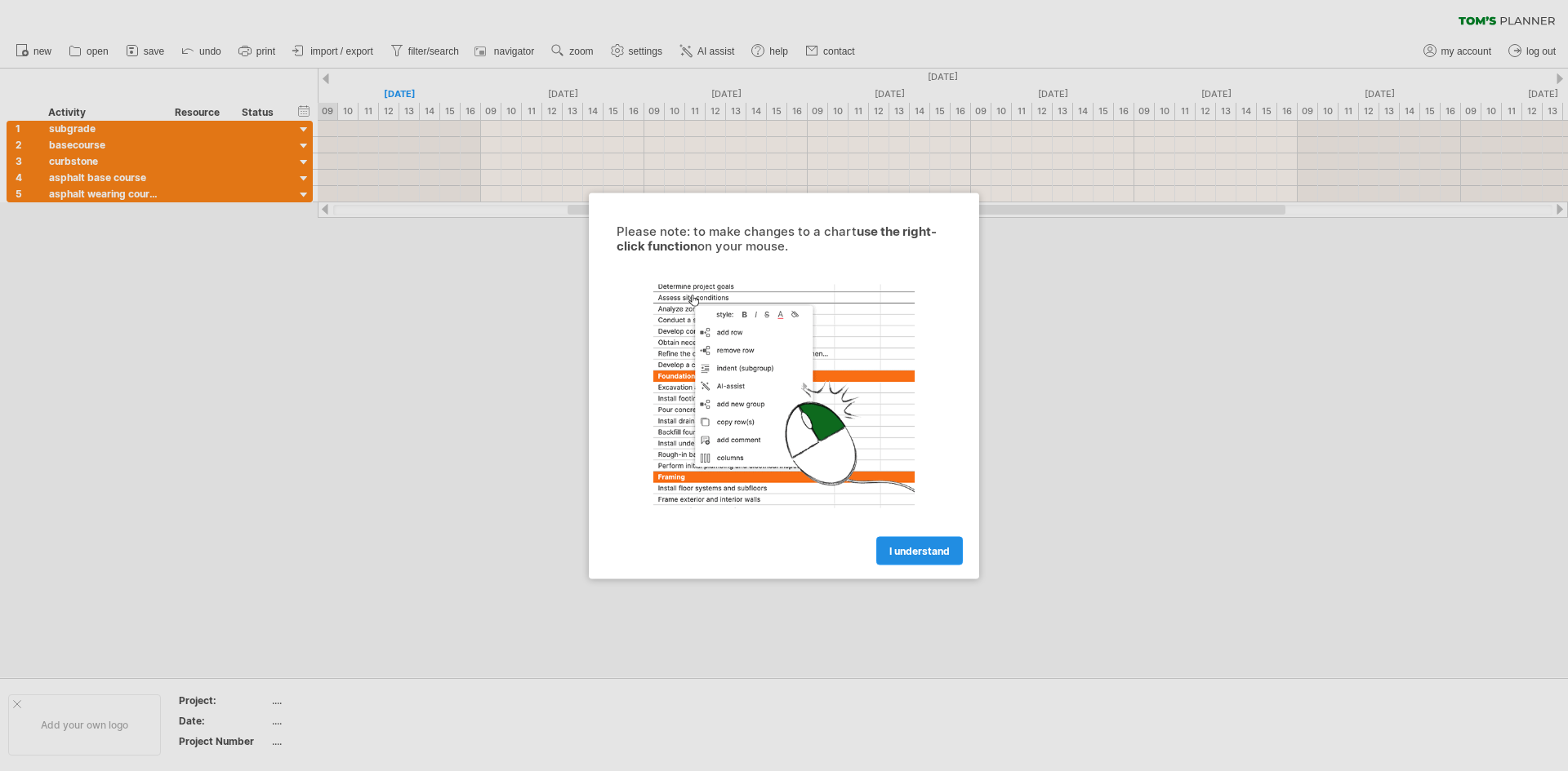
click at [899, 551] on span "I understand" at bounding box center [919, 550] width 61 height 12
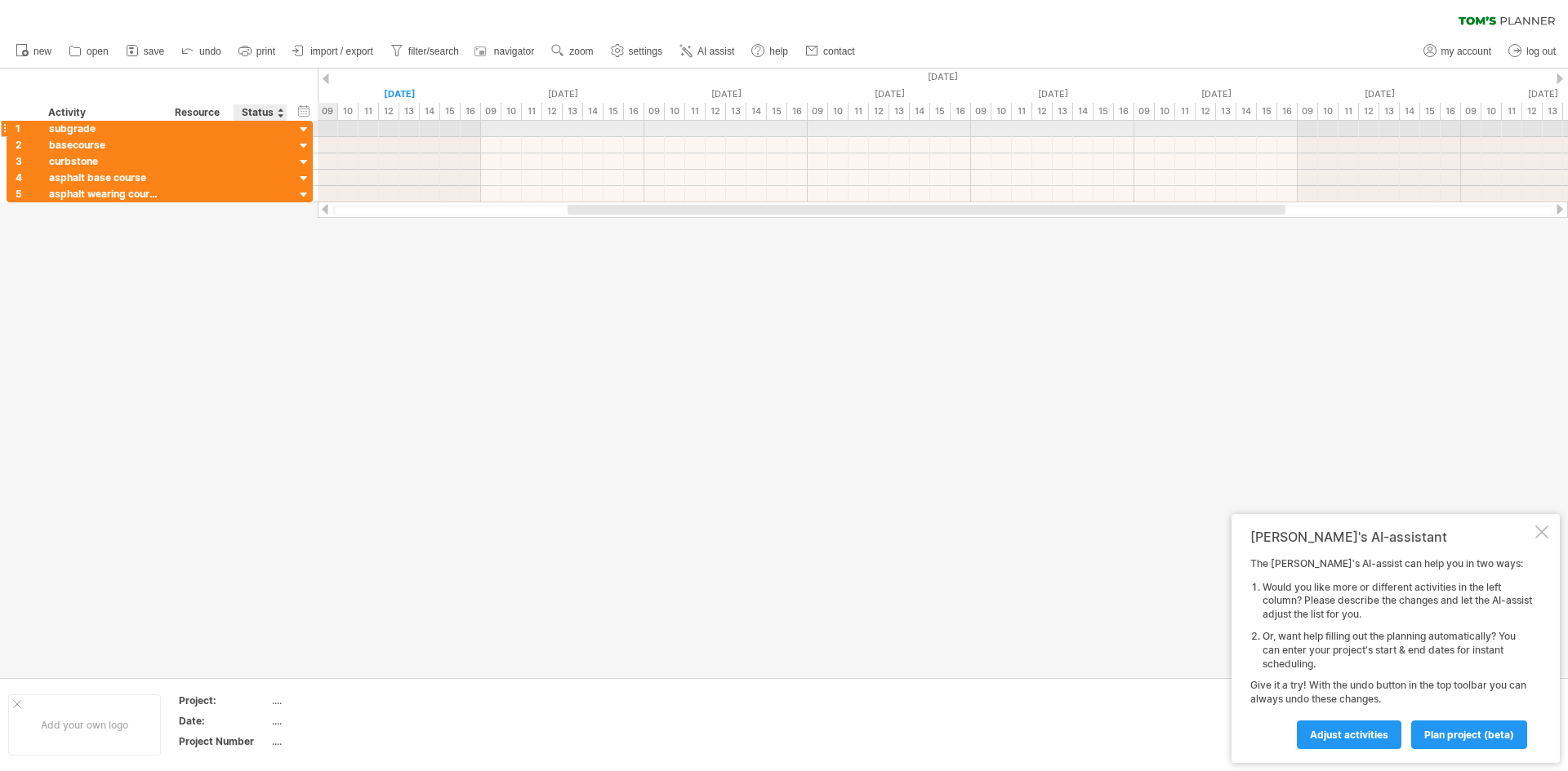
click at [307, 132] on div at bounding box center [304, 130] width 16 height 16
click at [305, 132] on div at bounding box center [304, 130] width 16 height 16
click at [304, 145] on div at bounding box center [304, 146] width 16 height 16
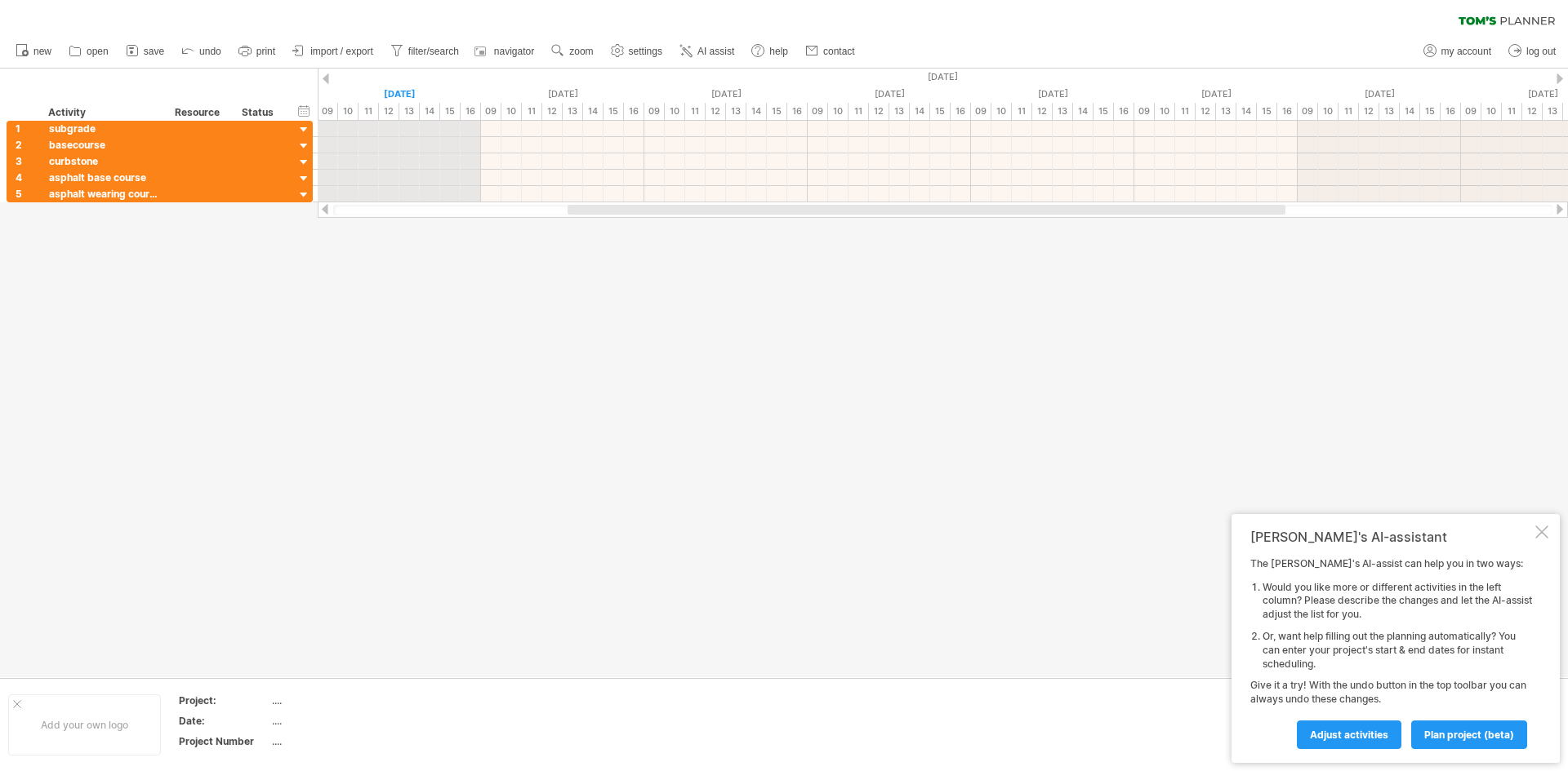
click at [343, 114] on div "10" at bounding box center [349, 111] width 21 height 17
click at [356, 113] on div "10" at bounding box center [349, 111] width 21 height 17
click at [374, 113] on div "11" at bounding box center [368, 111] width 21 height 17
click at [402, 109] on div "13" at bounding box center [410, 111] width 21 height 17
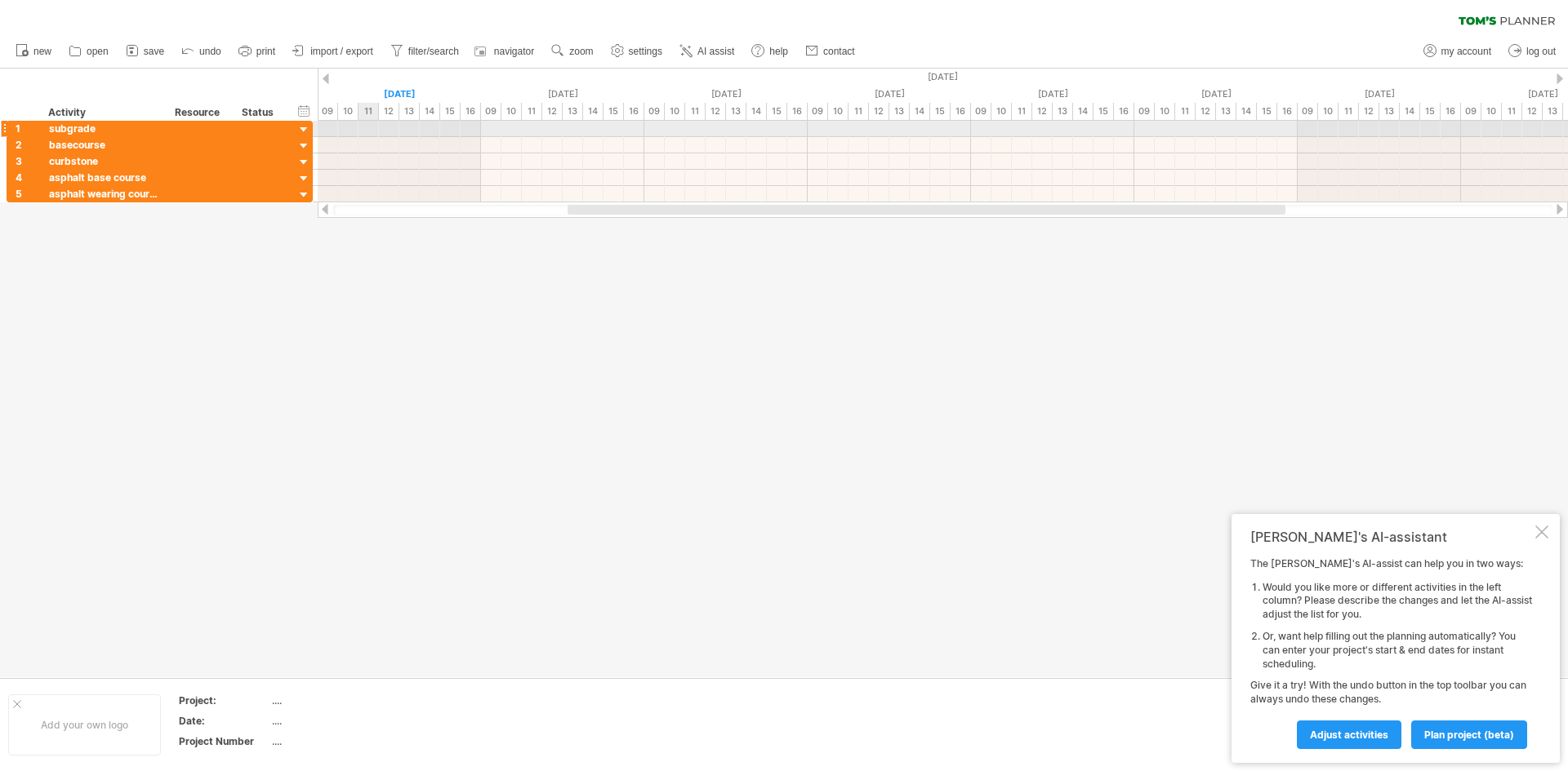
click at [371, 137] on div at bounding box center [942, 145] width 1250 height 16
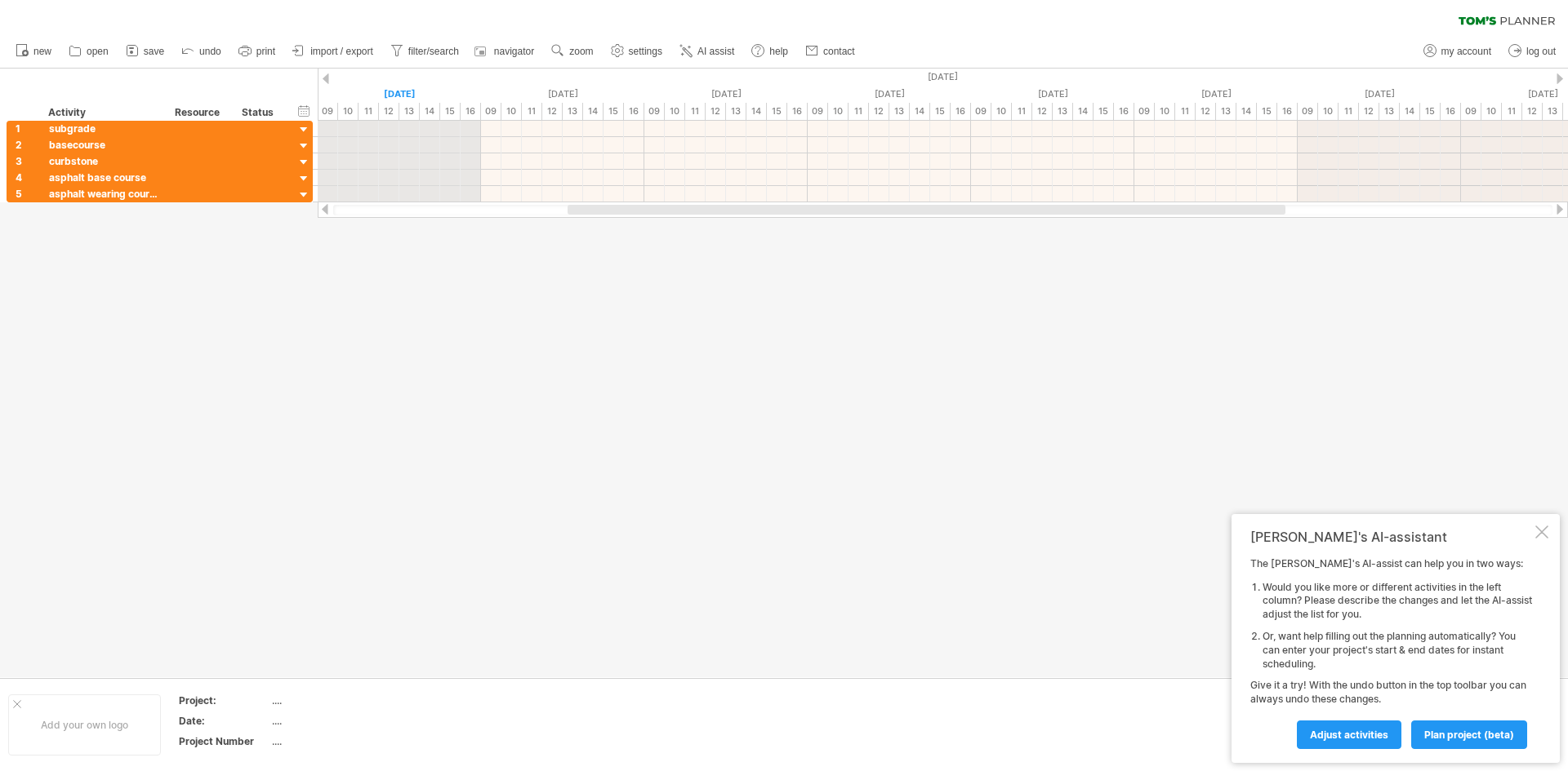
click at [343, 120] on div "10" at bounding box center [349, 111] width 21 height 17
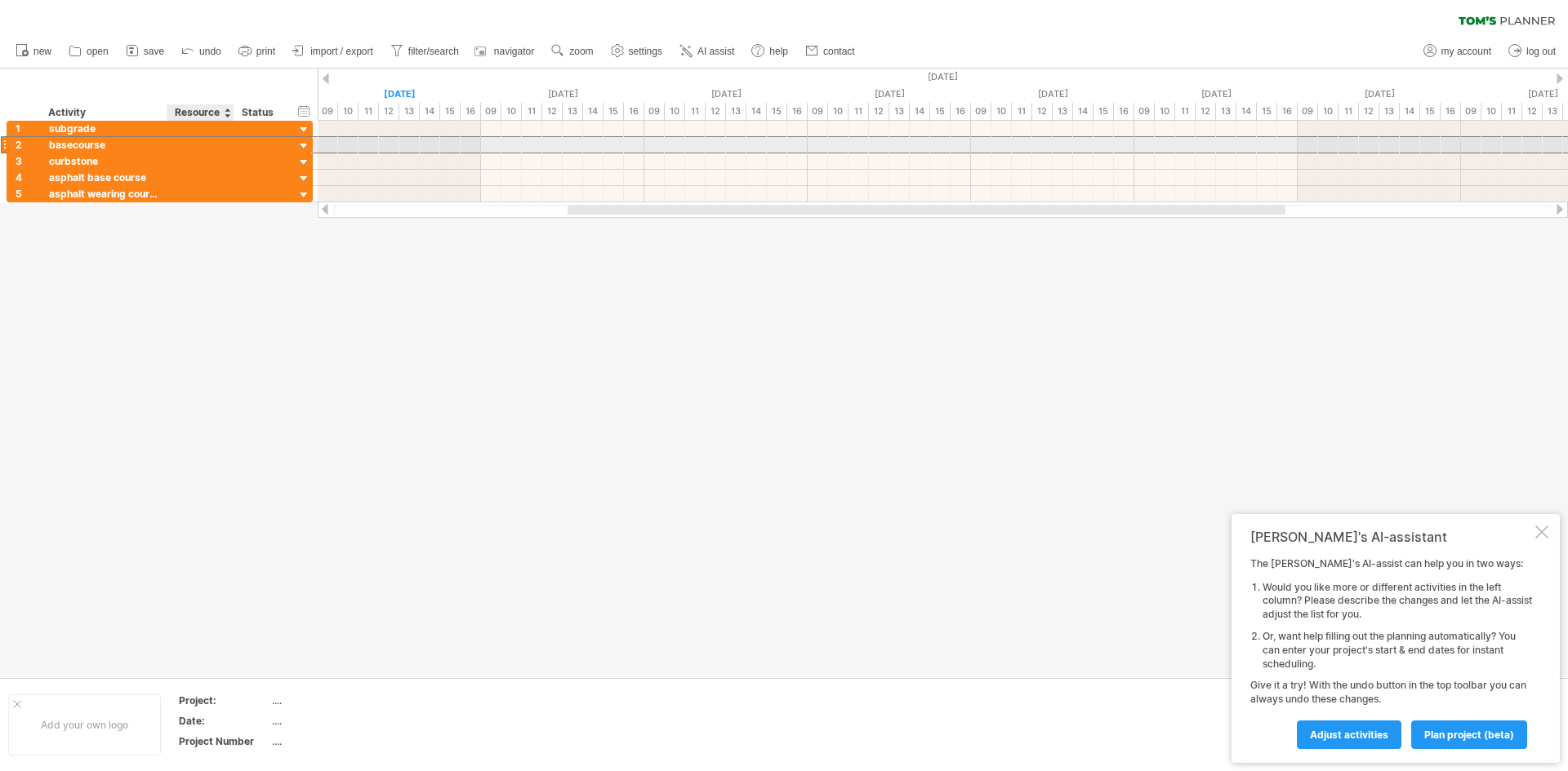
click at [221, 151] on div at bounding box center [200, 145] width 50 height 16
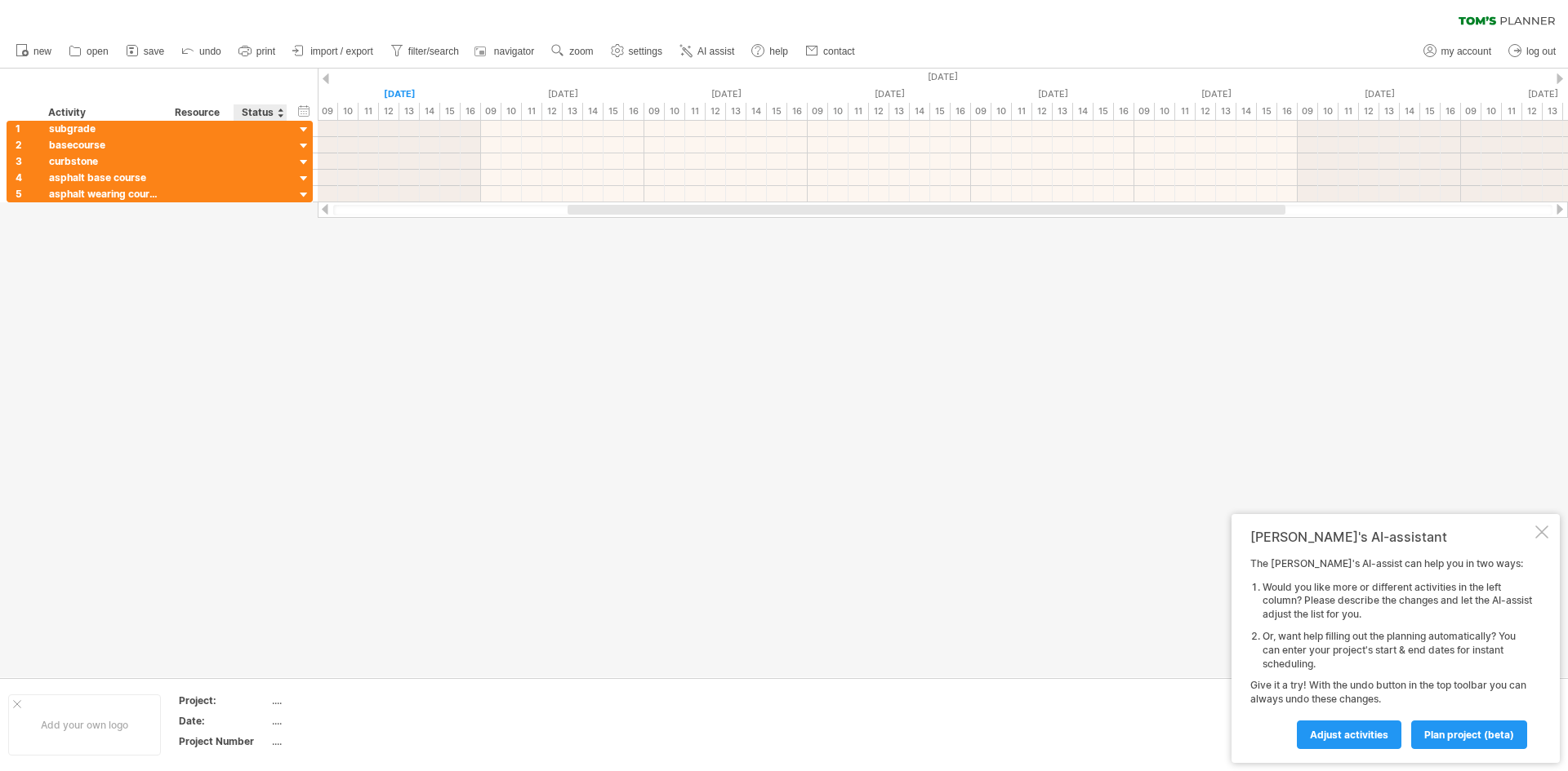
click at [243, 112] on div "Status" at bounding box center [260, 112] width 36 height 16
click at [185, 104] on div "hide start/end/duration show start/end/duration ******** Activity ******** Reso…" at bounding box center [159, 94] width 318 height 52
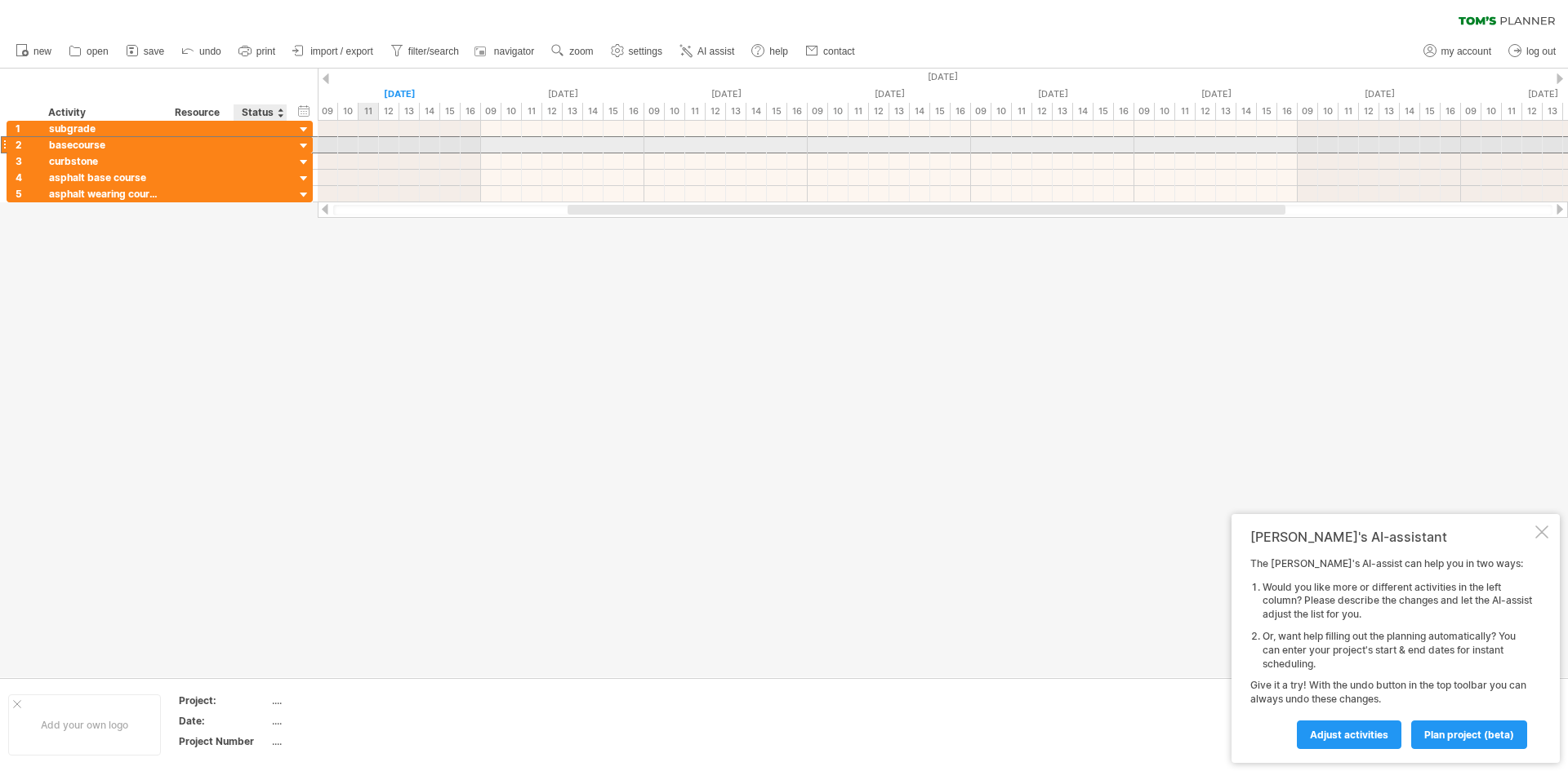
click at [260, 144] on div at bounding box center [260, 145] width 36 height 16
click at [192, 155] on div at bounding box center [200, 161] width 50 height 16
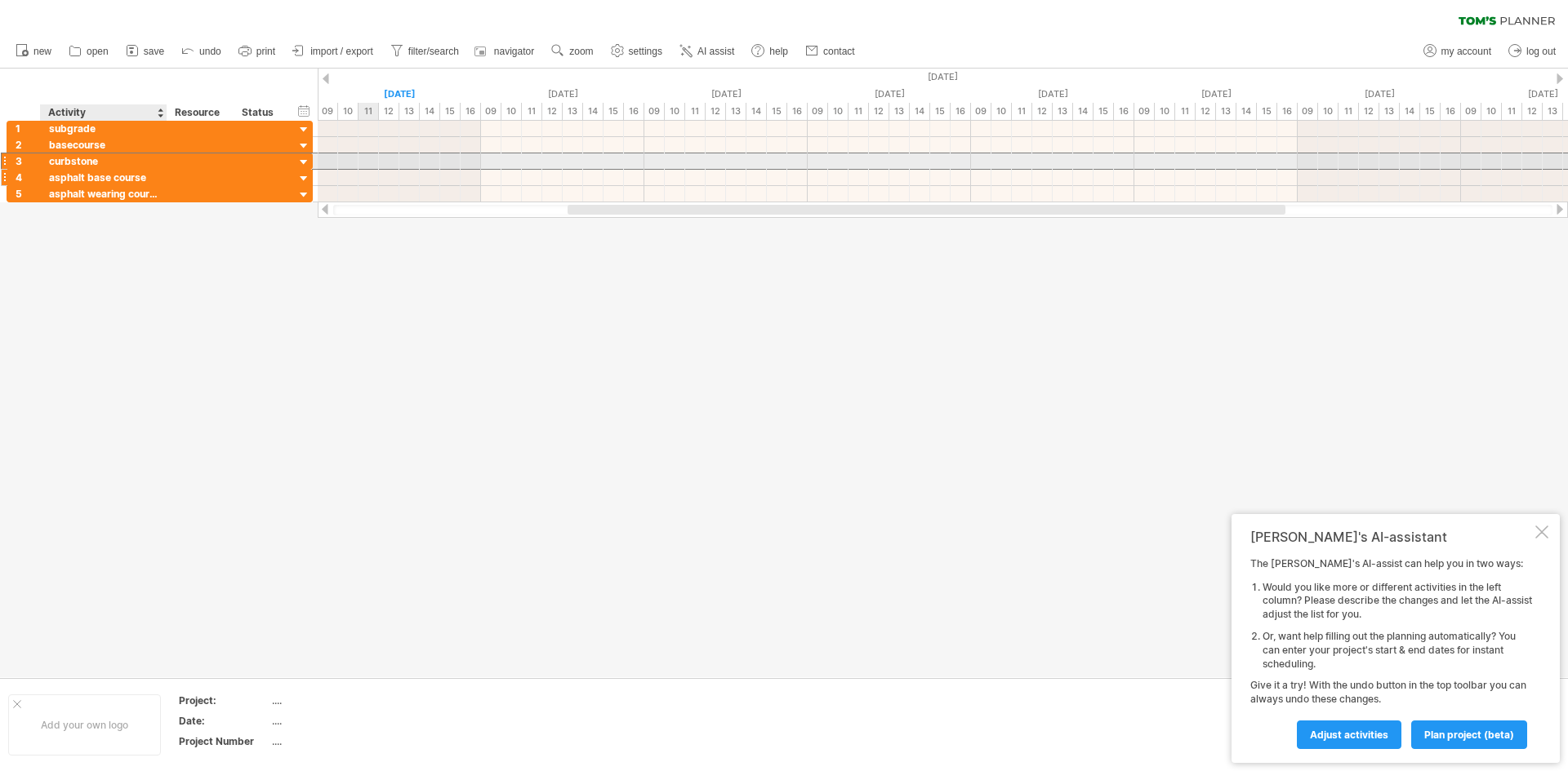
drag, startPoint x: 133, startPoint y: 164, endPoint x: 190, endPoint y: 171, distance: 57.4
click at [138, 164] on div "curbstone" at bounding box center [103, 161] width 109 height 16
click at [399, 168] on div at bounding box center [942, 161] width 1250 height 16
click at [557, 148] on div at bounding box center [942, 145] width 1250 height 16
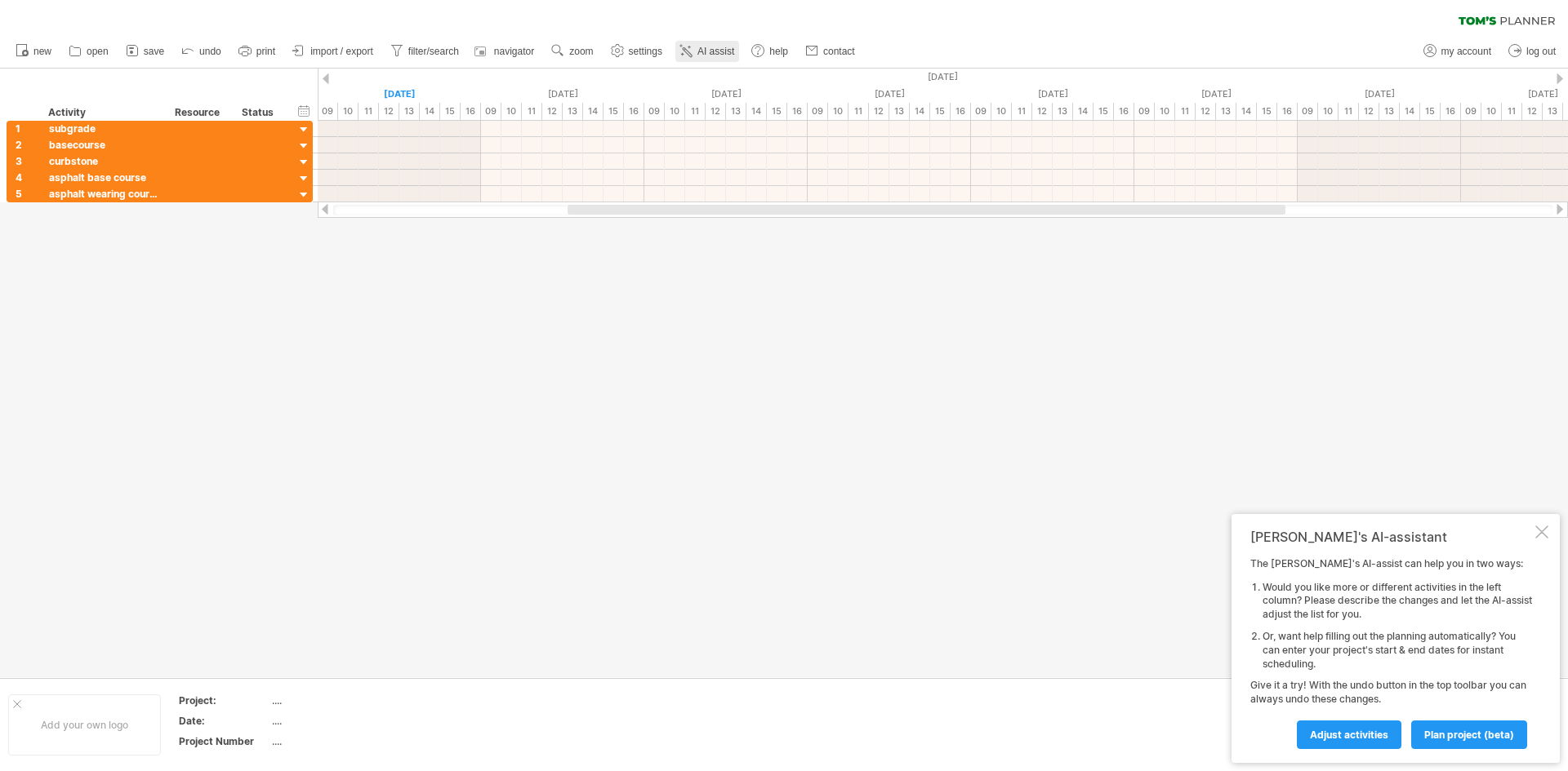
click at [703, 47] on span "AI assist" at bounding box center [715, 51] width 36 height 11
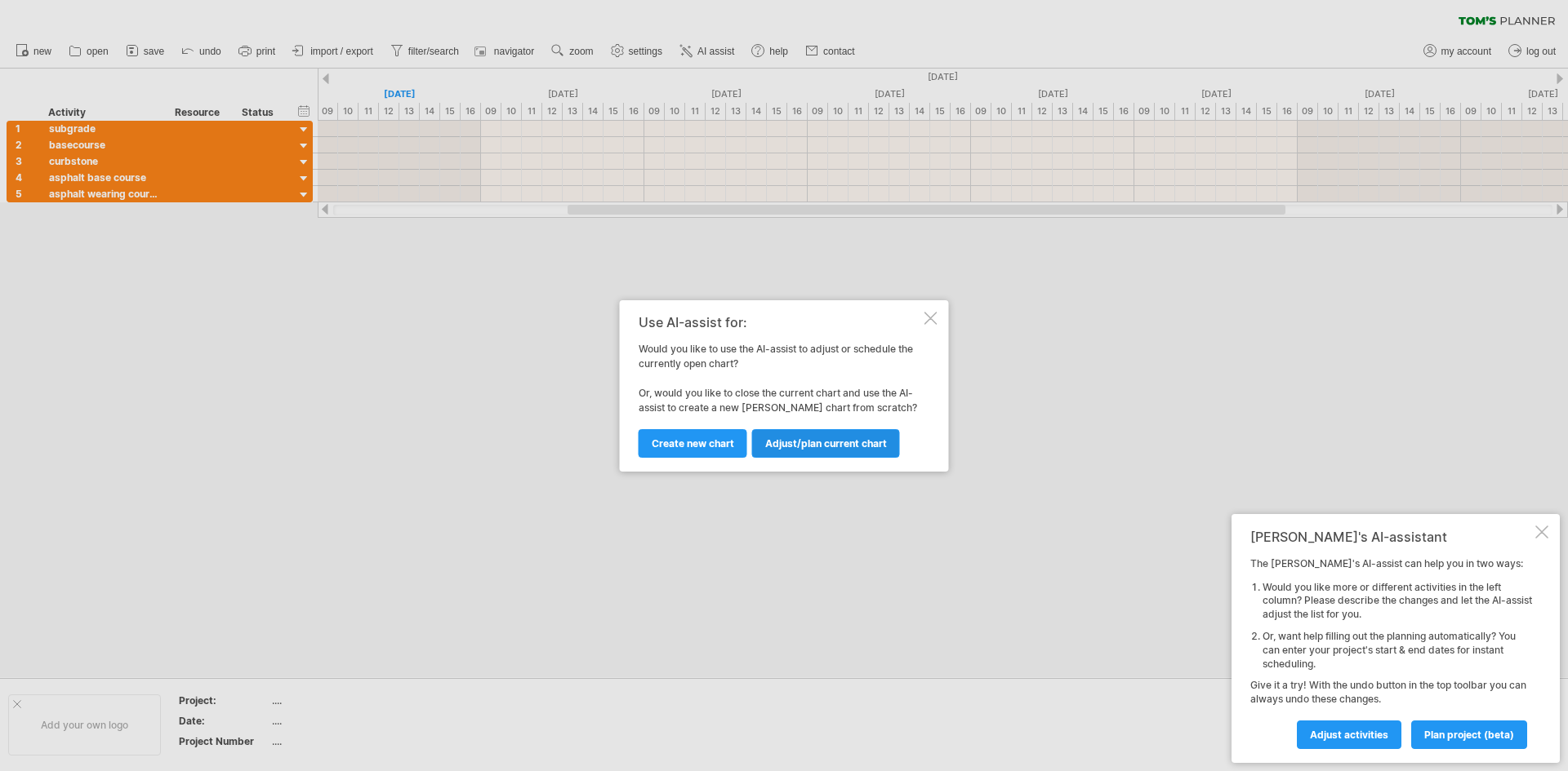
click at [782, 442] on span "Adjust/plan current chart" at bounding box center [826, 443] width 122 height 12
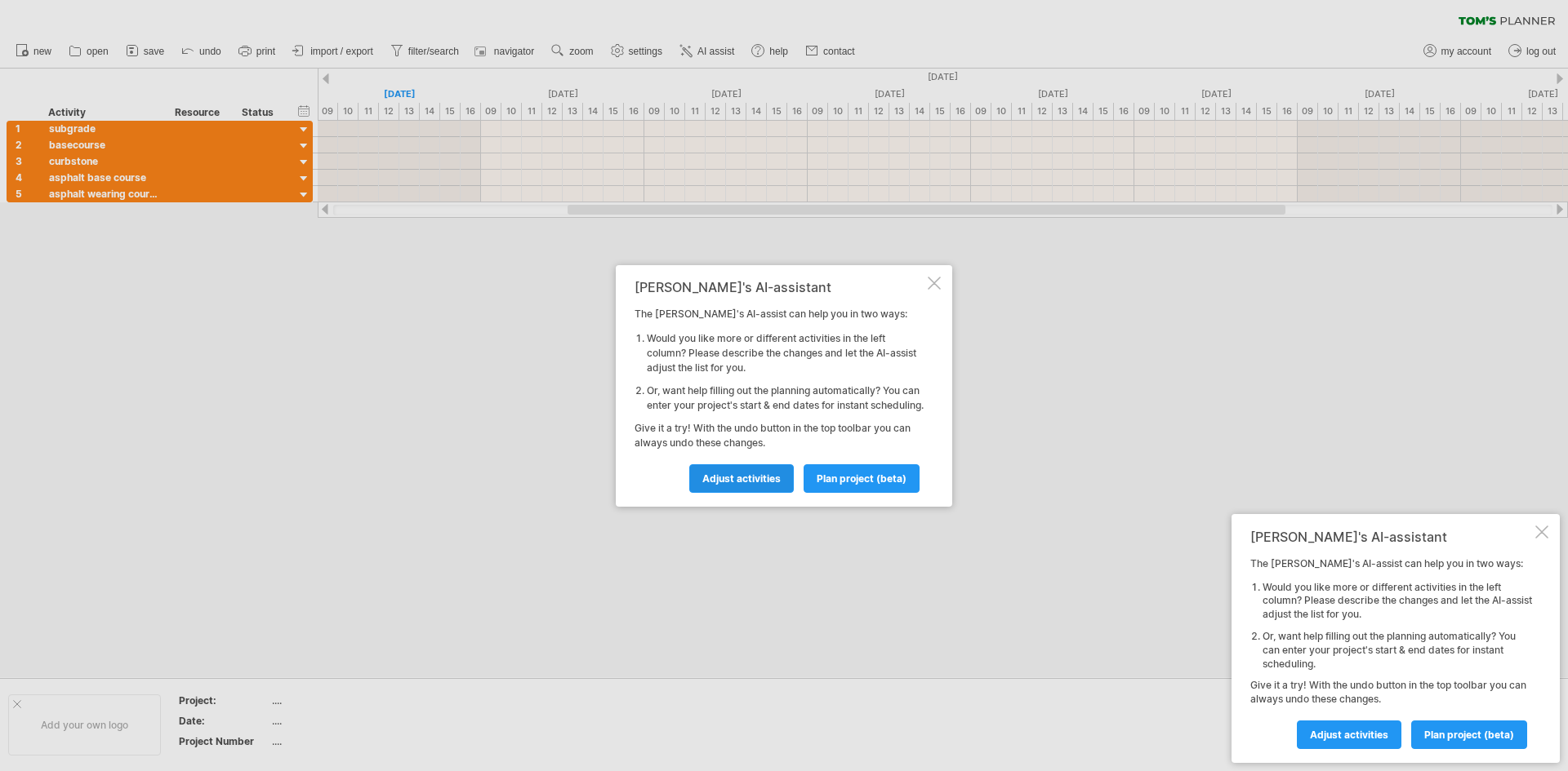
click at [771, 485] on span "Adjust activities" at bounding box center [741, 478] width 79 height 12
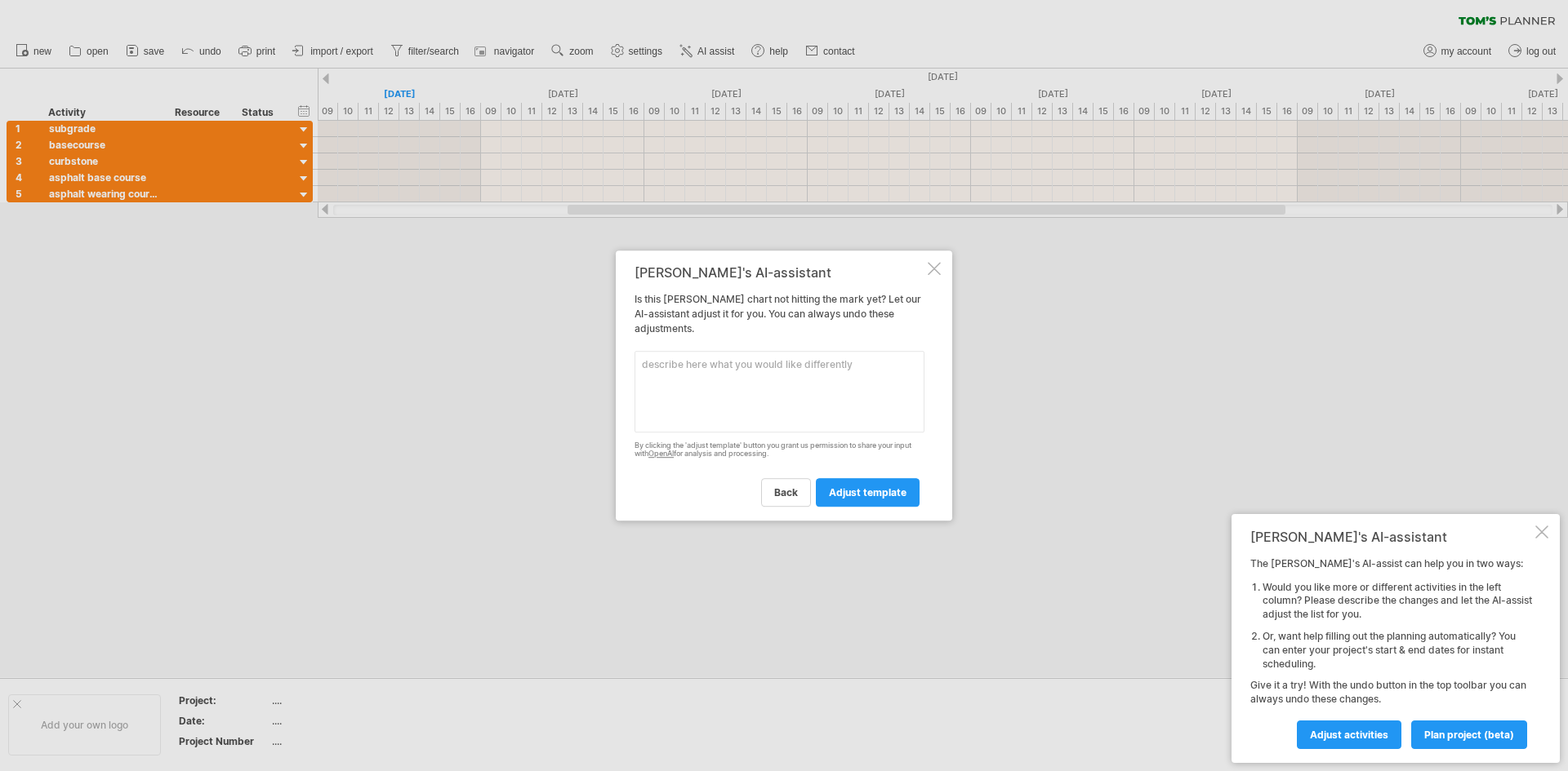
click at [935, 269] on div at bounding box center [934, 268] width 13 height 13
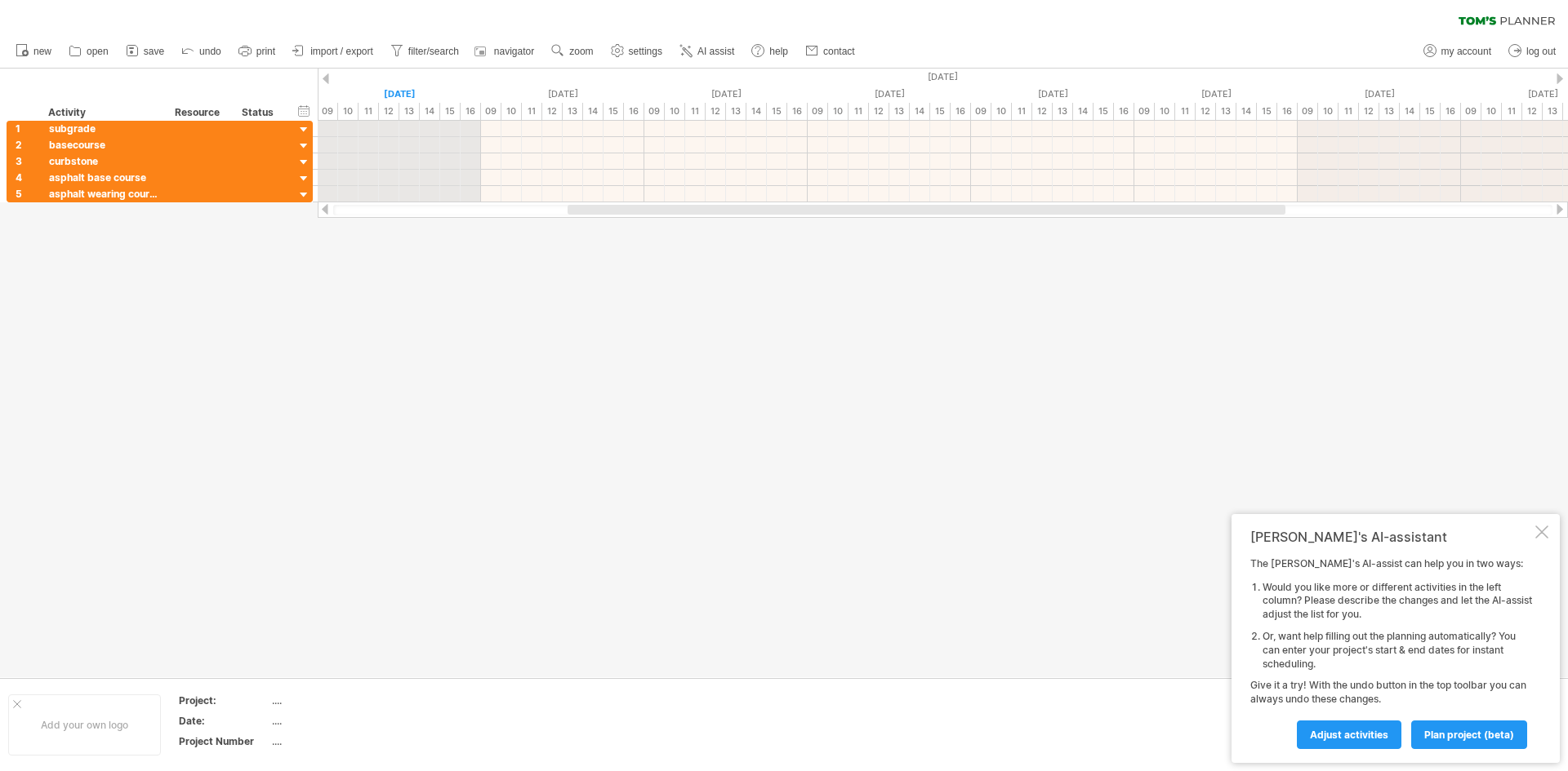
drag, startPoint x: 352, startPoint y: 54, endPoint x: 353, endPoint y: 80, distance: 26.0
click at [353, 80] on div "Trying to reach [DOMAIN_NAME] Connected again... 0% clear filter new 1" at bounding box center [784, 385] width 1568 height 771
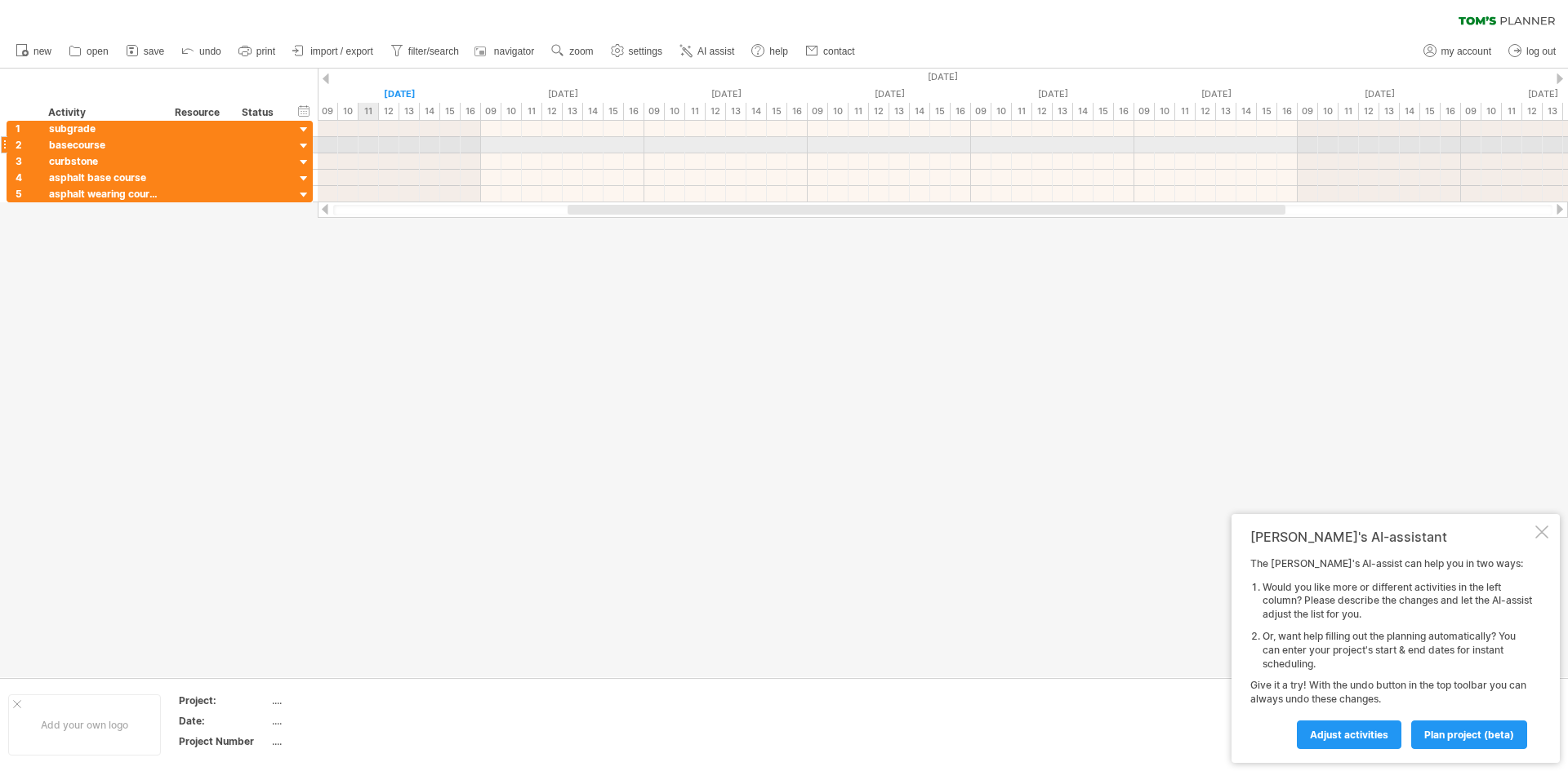
click at [371, 153] on div at bounding box center [942, 161] width 1250 height 16
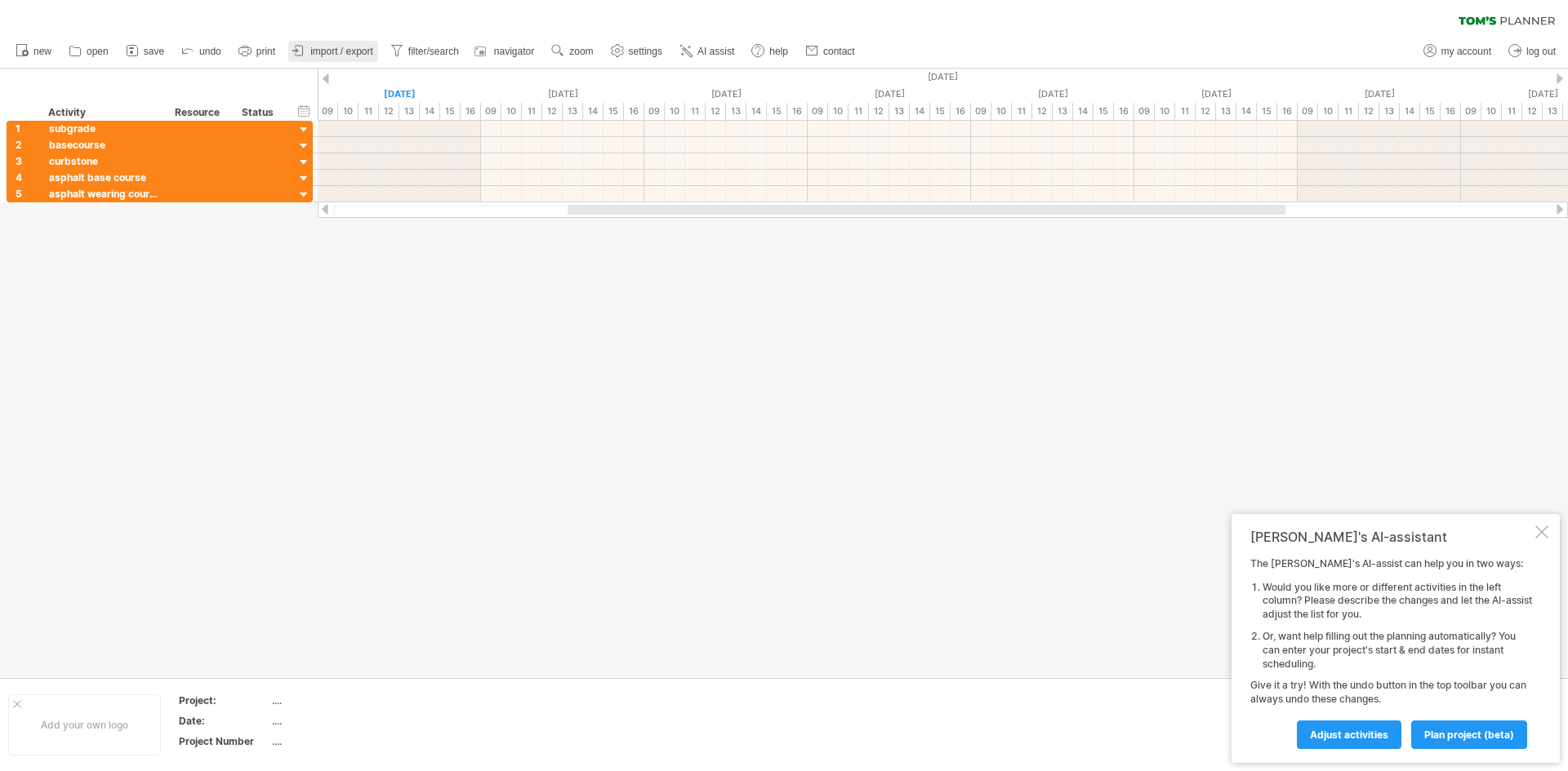
click at [303, 55] on icon at bounding box center [299, 50] width 7 height 9
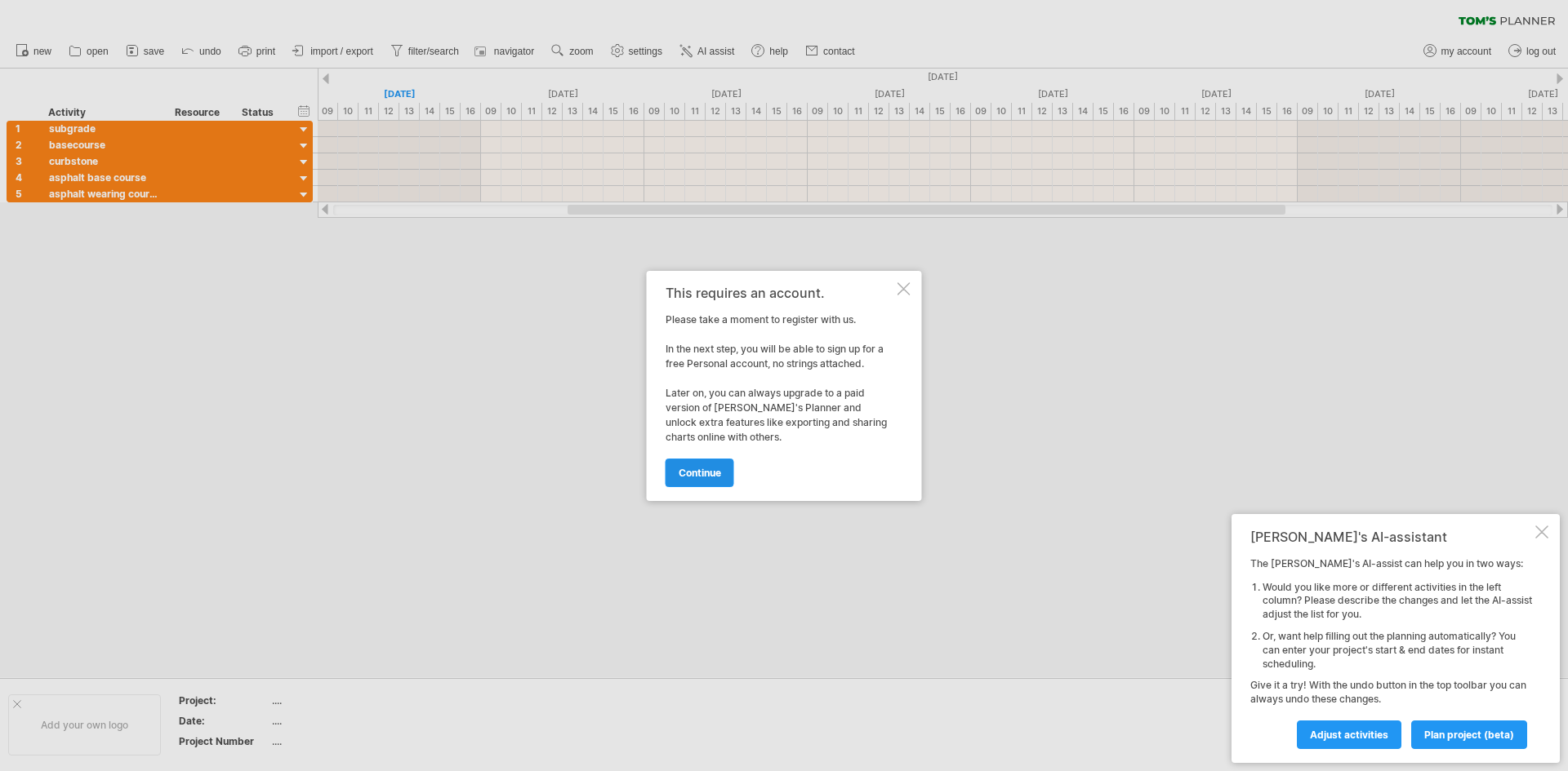
click at [694, 476] on span "continue" at bounding box center [699, 473] width 42 height 12
